Goal: Task Accomplishment & Management: Use online tool/utility

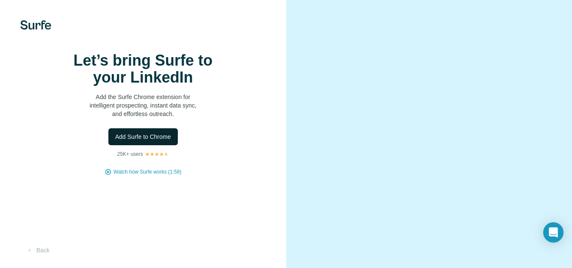
click at [166, 141] on span "Add Surfe to Chrome" at bounding box center [143, 137] width 56 height 8
